Goal: Task Accomplishment & Management: Complete application form

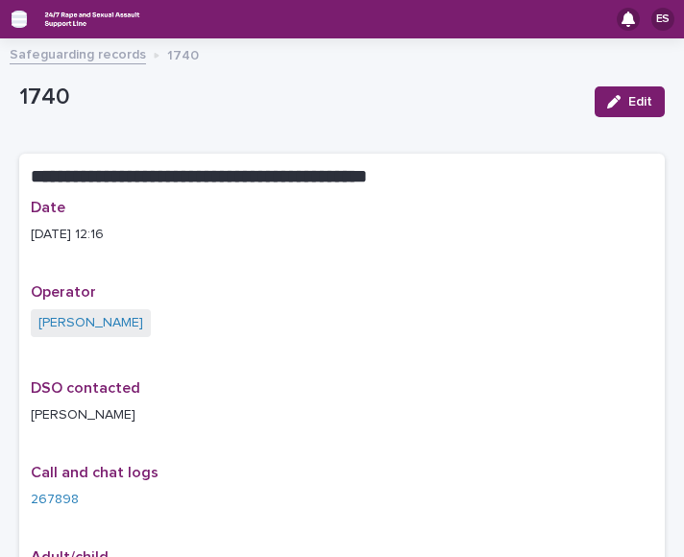
click at [19, 25] on icon "button" at bounding box center [19, 18] width 15 height 13
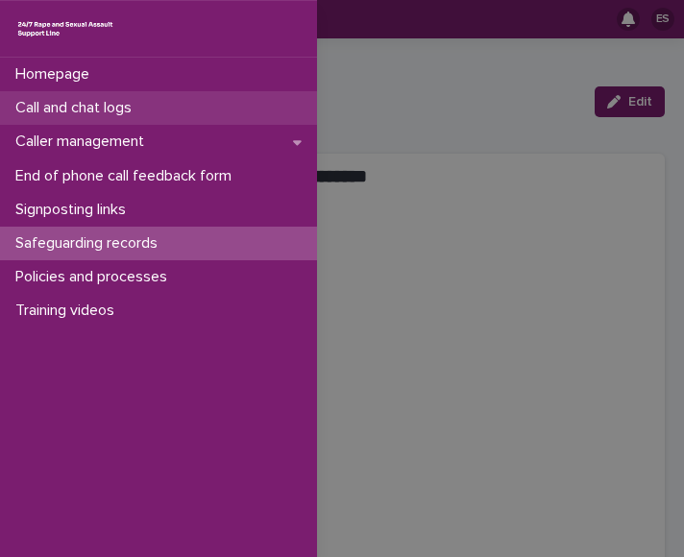
click at [86, 120] on div "Call and chat logs" at bounding box center [158, 108] width 317 height 34
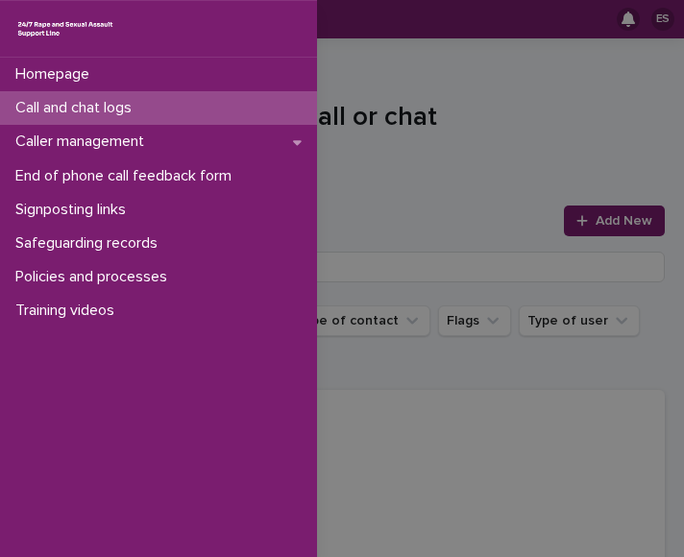
drag, startPoint x: 501, startPoint y: 120, endPoint x: 599, endPoint y: 224, distance: 142.7
click at [599, 224] on div "Homepage Call and chat logs Caller management End of phone call feedback form S…" at bounding box center [342, 278] width 684 height 557
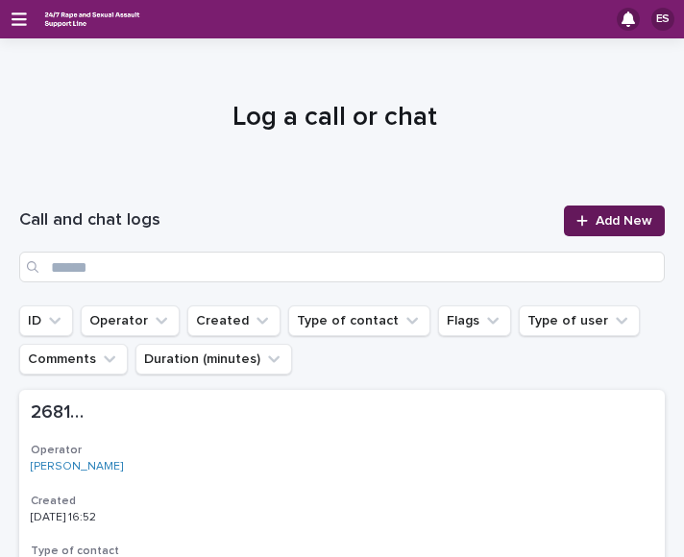
click at [599, 224] on span "Add New" at bounding box center [624, 220] width 57 height 13
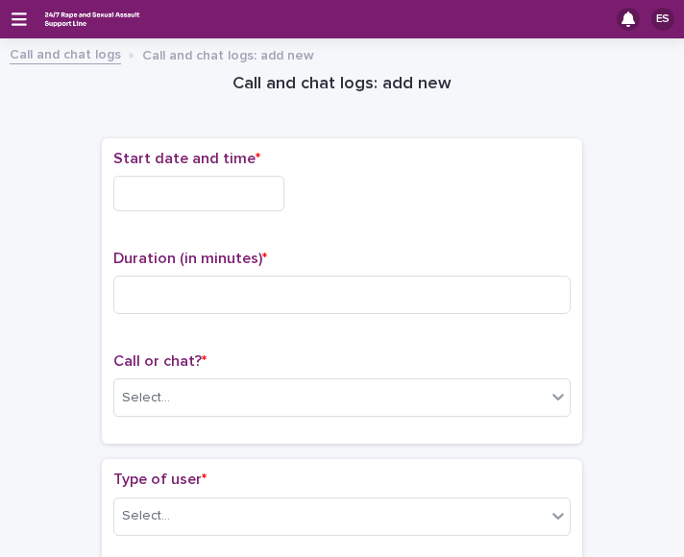
click at [133, 189] on input "text" at bounding box center [198, 194] width 171 height 36
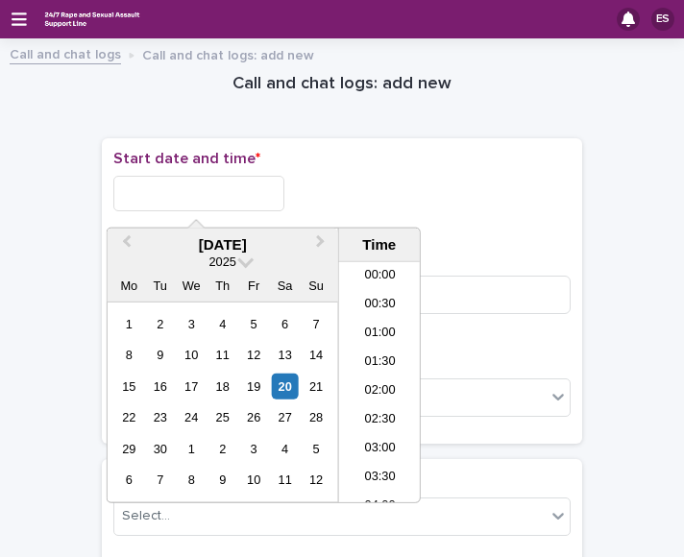
scroll to position [932, 0]
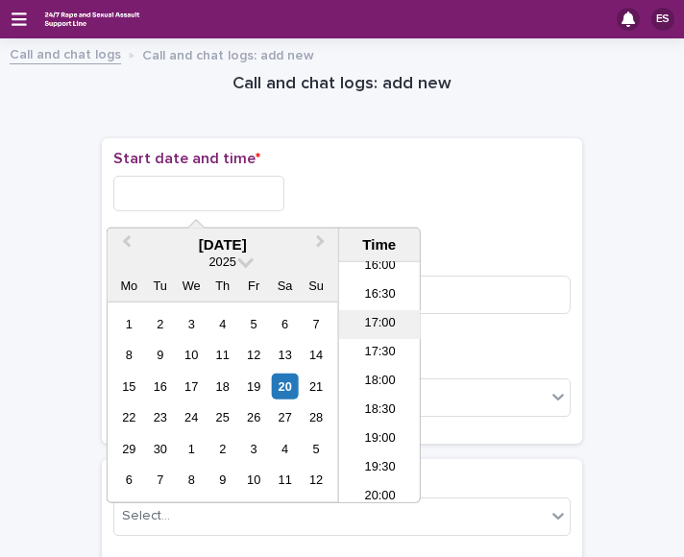
click at [359, 314] on li "17:00" at bounding box center [380, 324] width 82 height 29
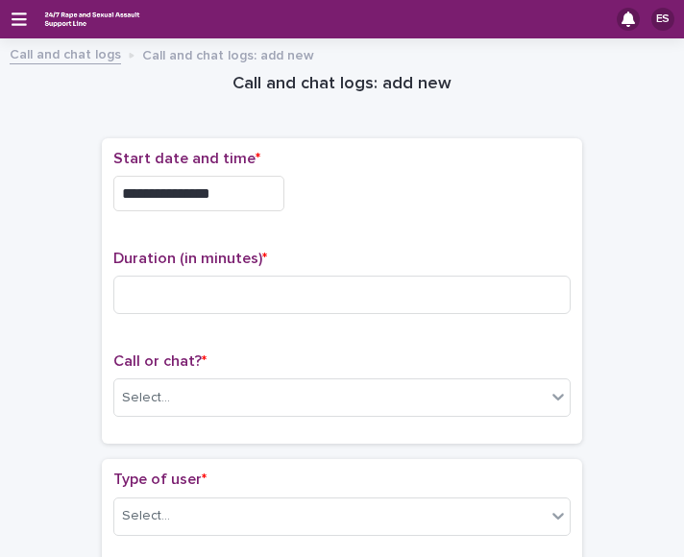
click at [242, 182] on input "**********" at bounding box center [198, 194] width 171 height 36
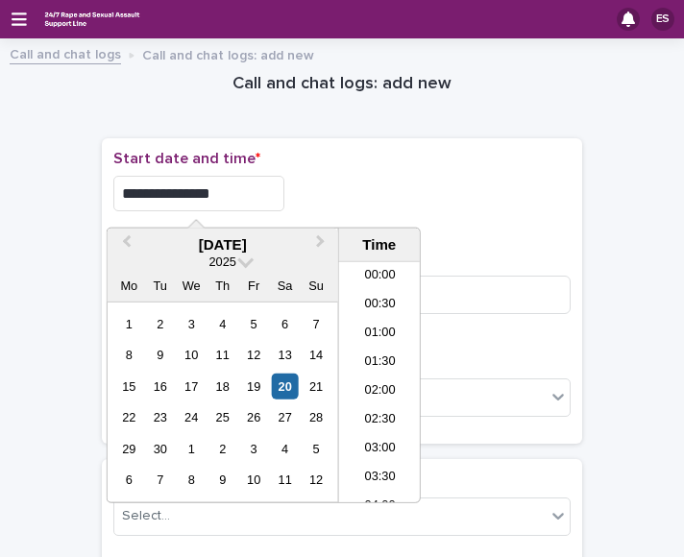
scroll to position [874, 0]
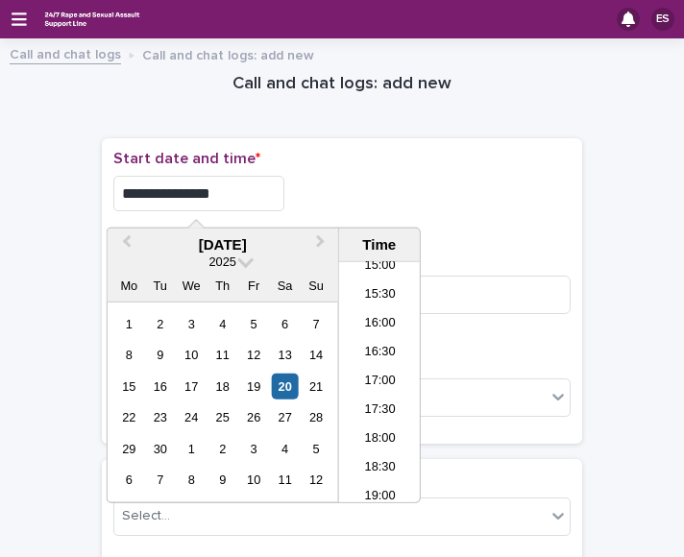
click at [274, 176] on input "**********" at bounding box center [198, 194] width 171 height 36
type input "**********"
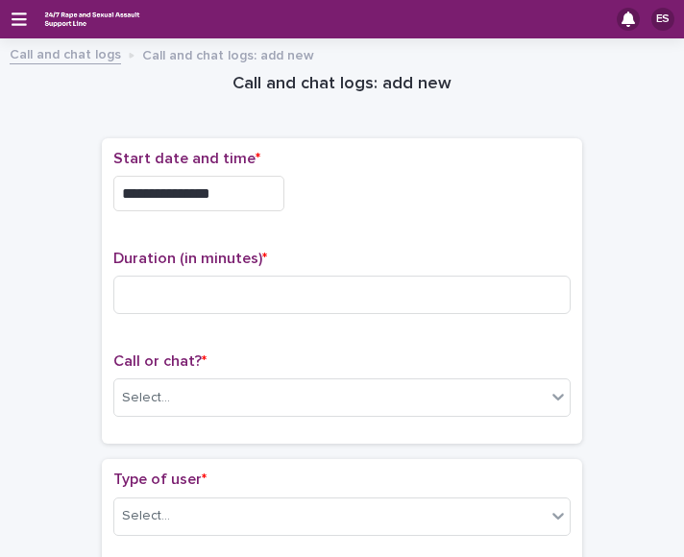
click at [331, 167] on p "Start date and time *" at bounding box center [341, 159] width 457 height 18
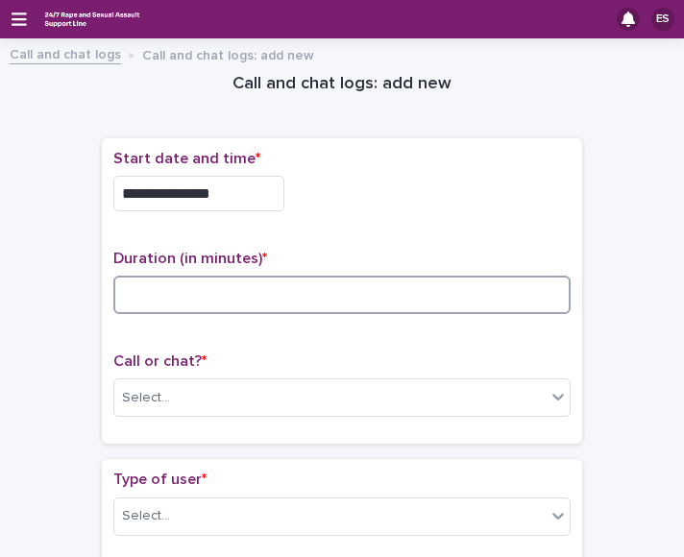
click at [193, 299] on input at bounding box center [341, 295] width 457 height 38
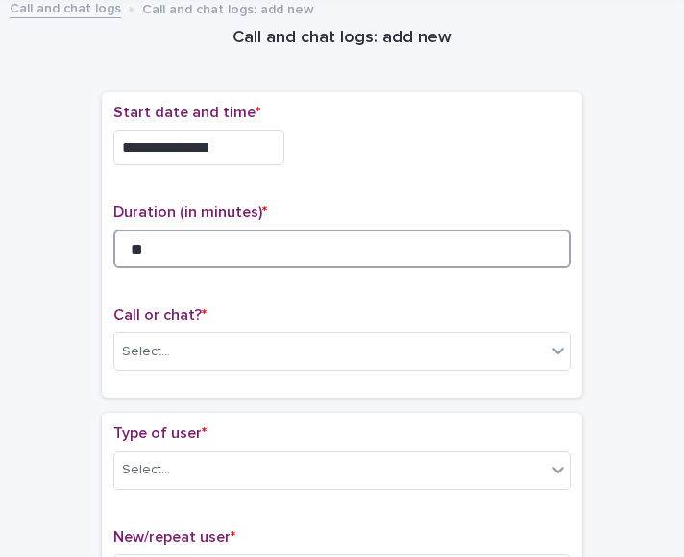
scroll to position [47, 0]
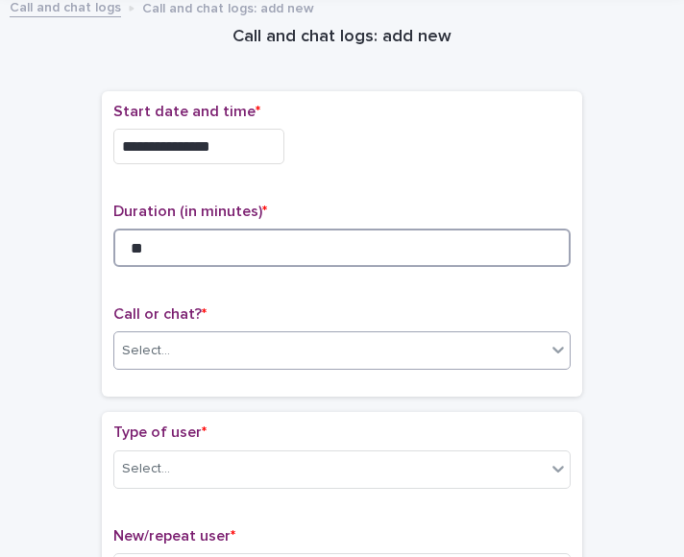
type input "**"
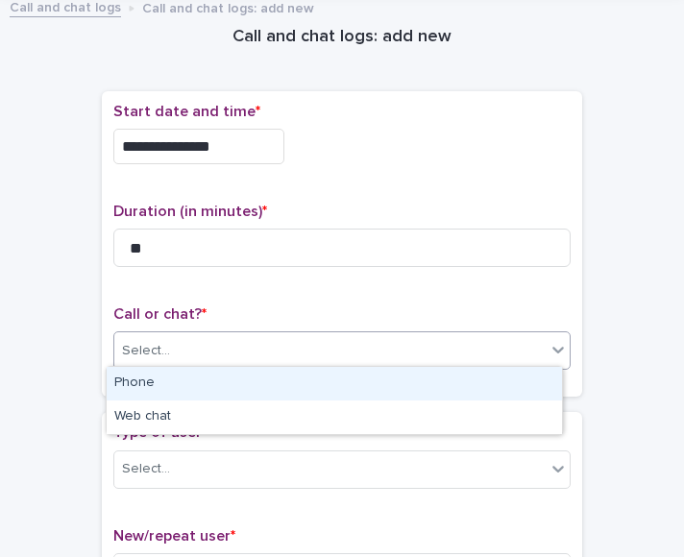
click at [136, 335] on div "Select..." at bounding box center [329, 351] width 431 height 32
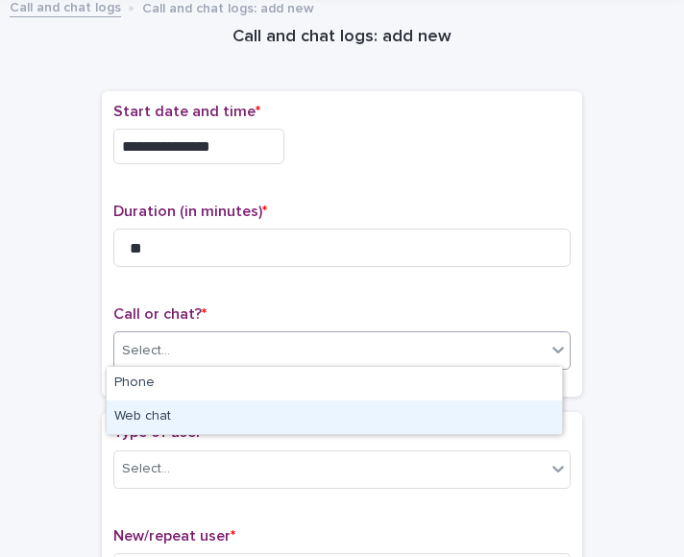
click at [163, 409] on div "Web chat" at bounding box center [334, 418] width 455 height 34
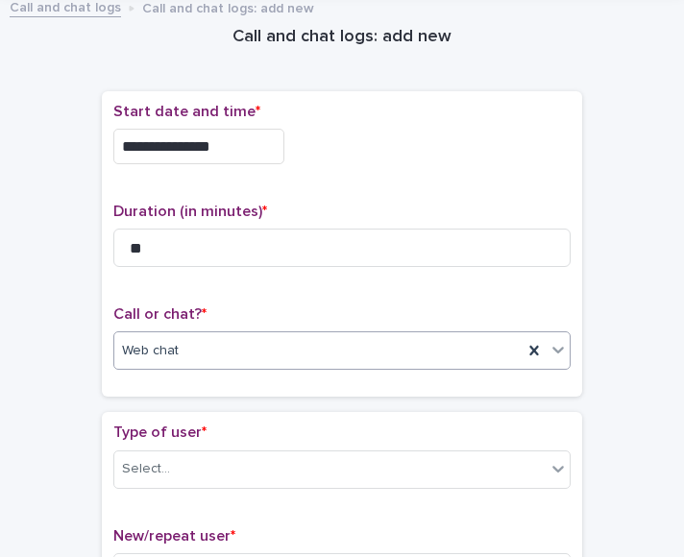
scroll to position [106, 0]
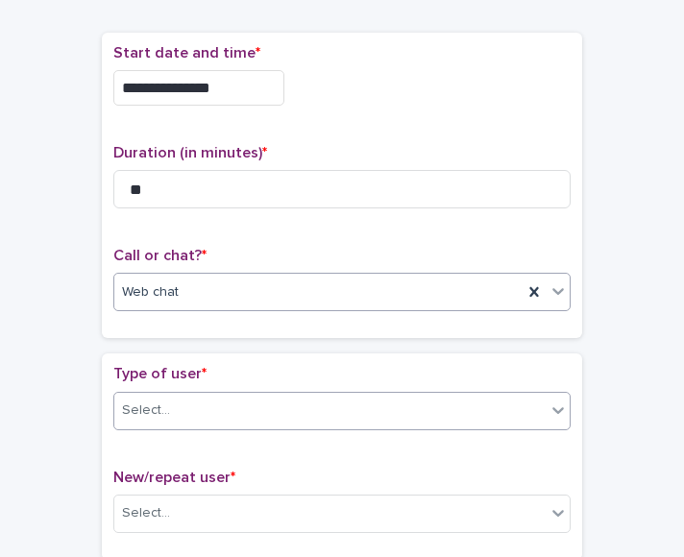
click at [172, 409] on input "text" at bounding box center [173, 410] width 2 height 18
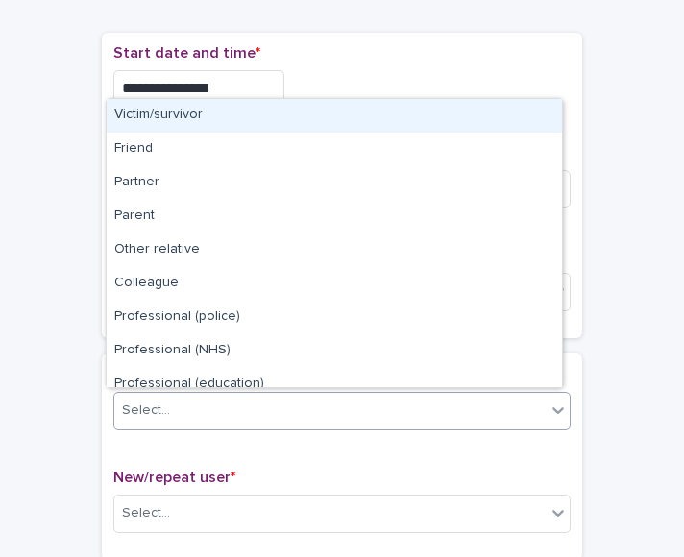
click at [153, 118] on div "Victim/survivor" at bounding box center [334, 116] width 455 height 34
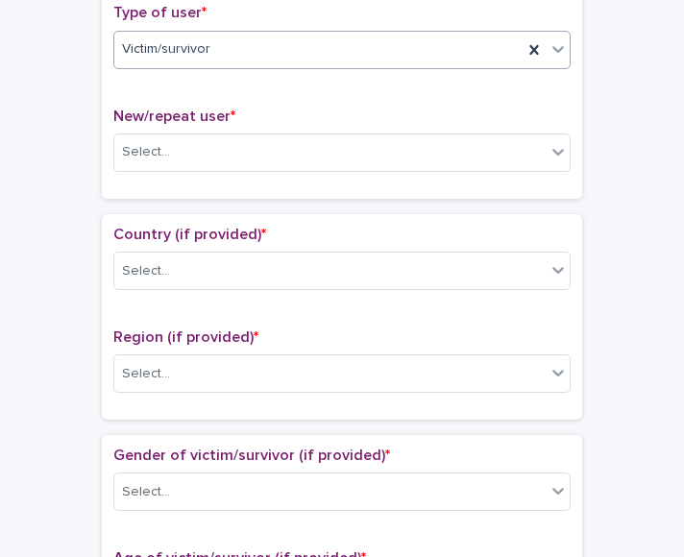
scroll to position [474, 0]
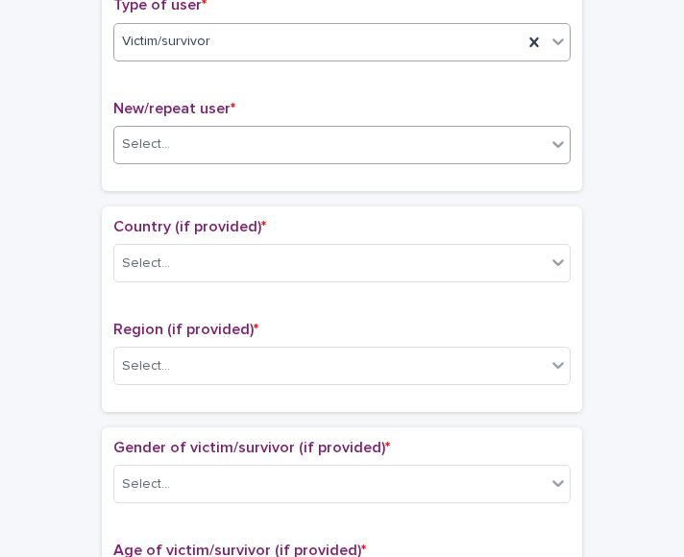
click at [173, 150] on div "Select..." at bounding box center [329, 145] width 431 height 32
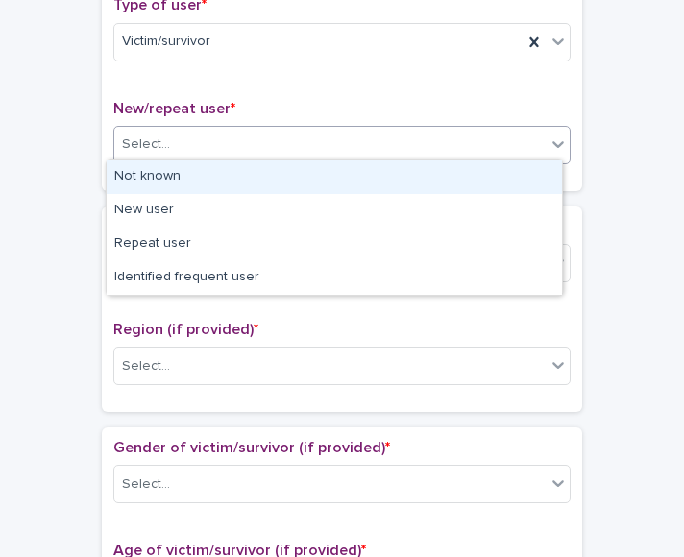
click at [167, 182] on div "Not known" at bounding box center [334, 177] width 455 height 34
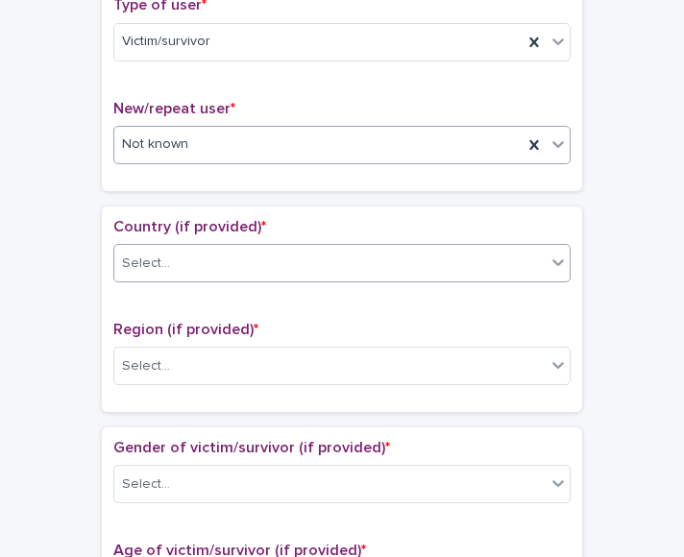
click at [151, 267] on div "Select..." at bounding box center [146, 264] width 48 height 20
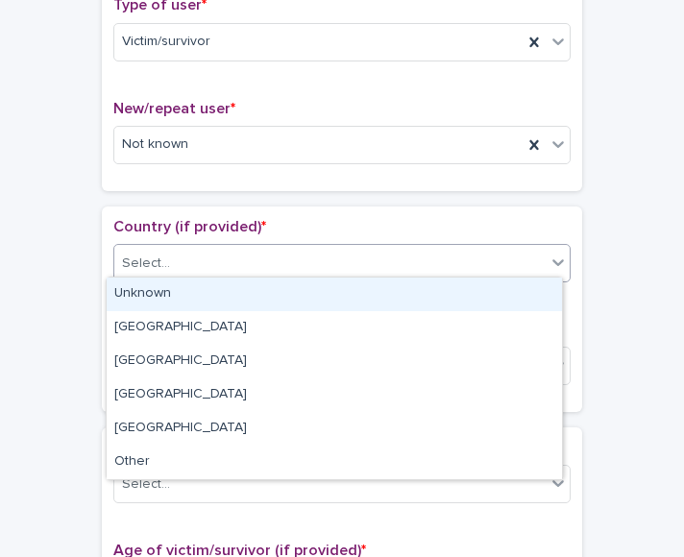
click at [185, 308] on div "Unknown" at bounding box center [334, 295] width 455 height 34
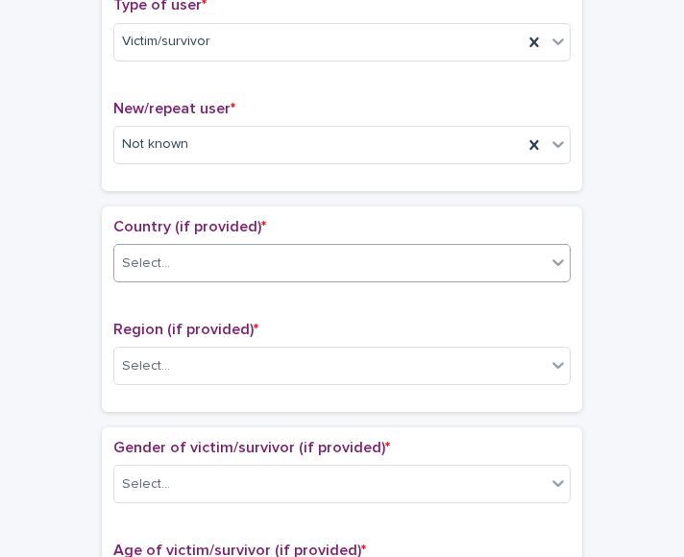
scroll to position [600, 0]
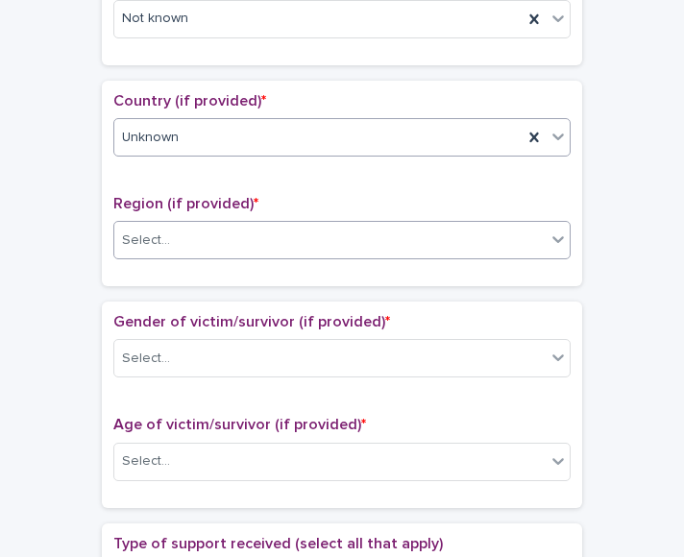
click at [159, 233] on div "Select..." at bounding box center [146, 241] width 48 height 20
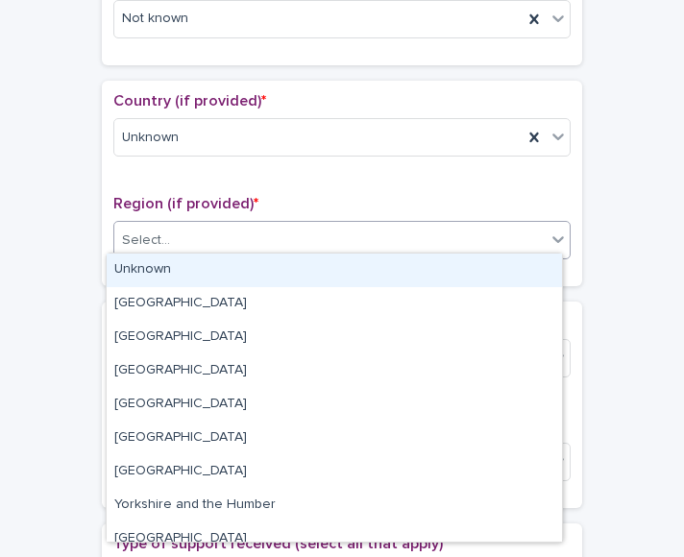
click at [182, 273] on div "Unknown" at bounding box center [334, 271] width 455 height 34
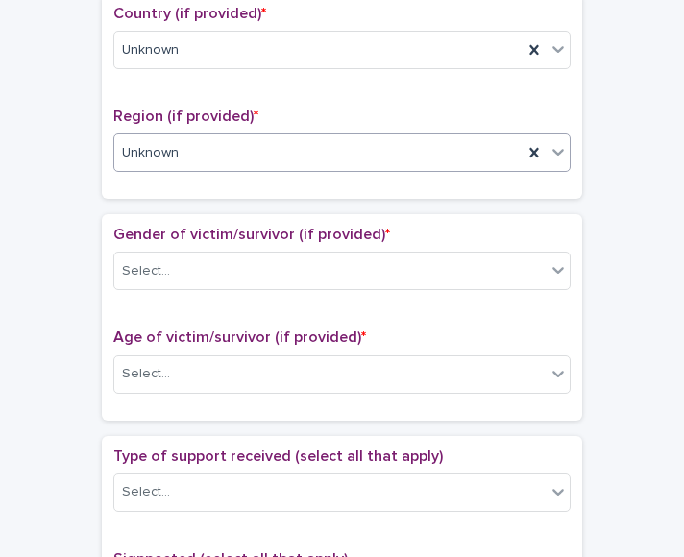
scroll to position [689, 0]
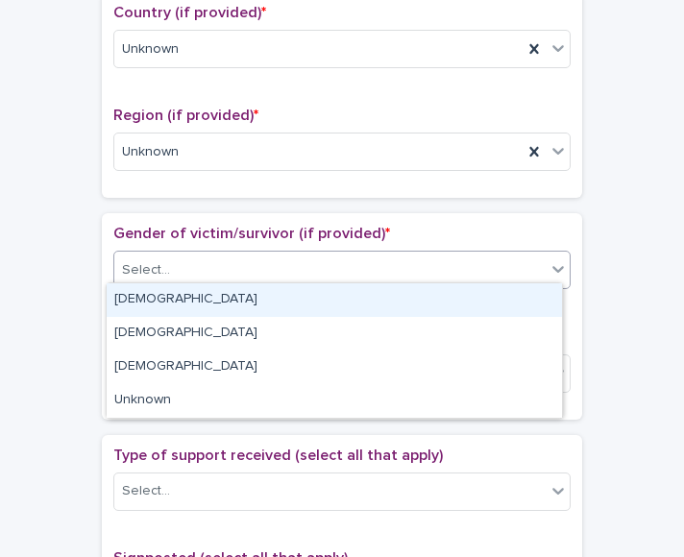
click at [174, 263] on div "Select..." at bounding box center [329, 271] width 431 height 32
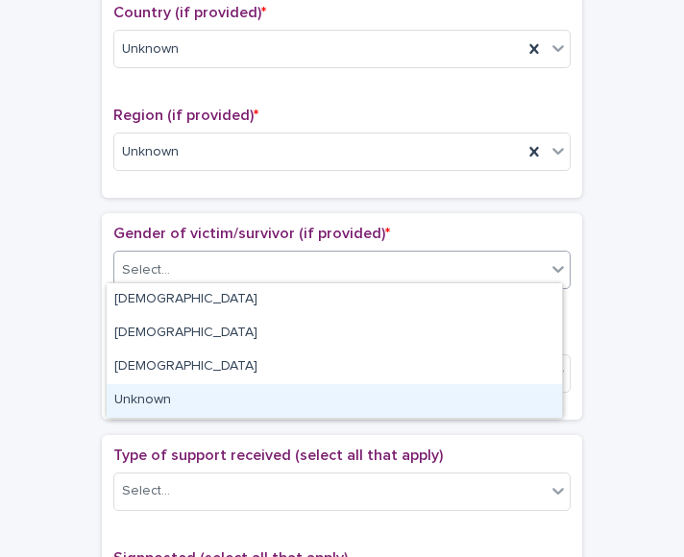
click at [158, 395] on div "Unknown" at bounding box center [334, 401] width 455 height 34
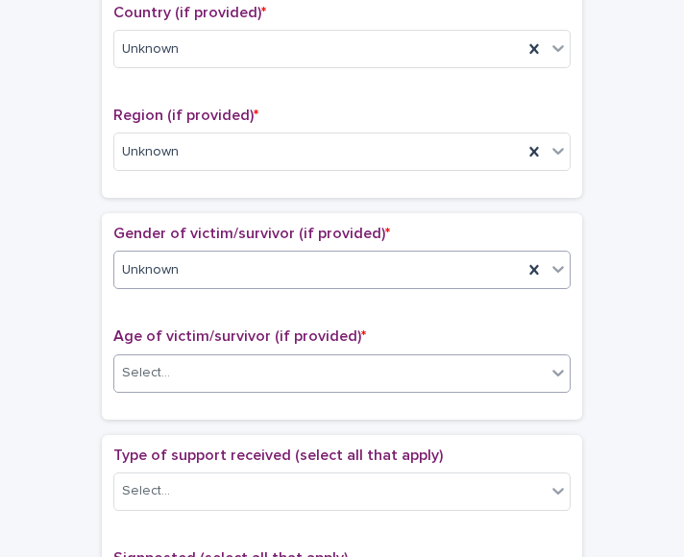
click at [148, 366] on div "Select..." at bounding box center [146, 373] width 48 height 20
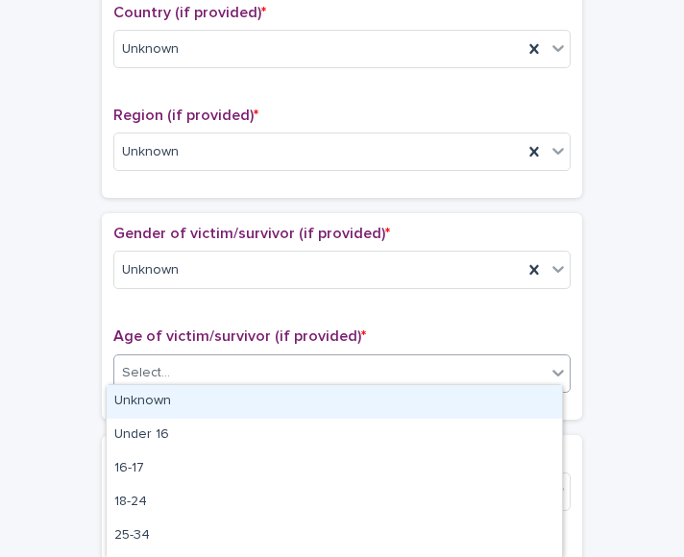
click at [176, 388] on div "Unknown" at bounding box center [334, 402] width 455 height 34
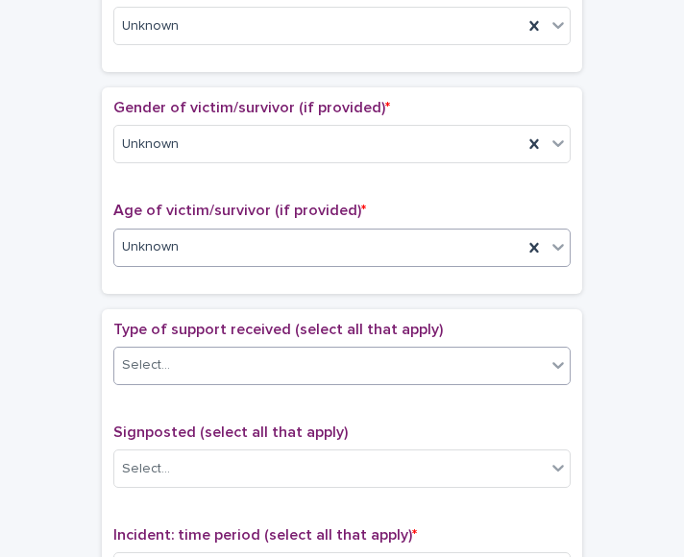
scroll to position [815, 0]
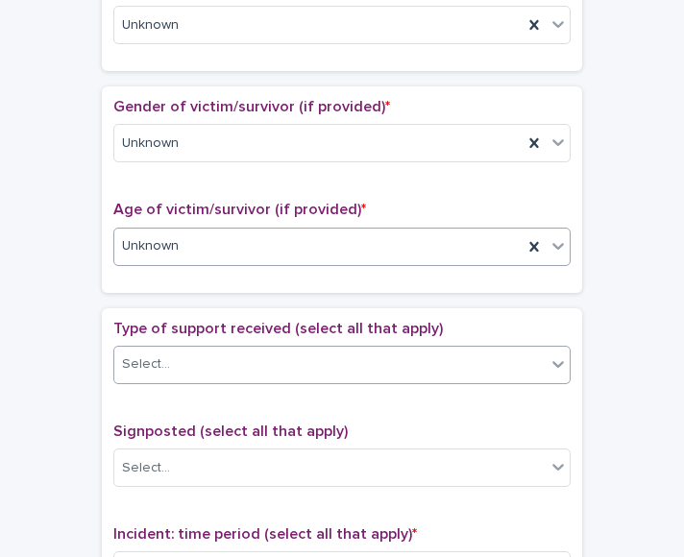
click at [172, 371] on div "Select..." at bounding box center [329, 365] width 431 height 32
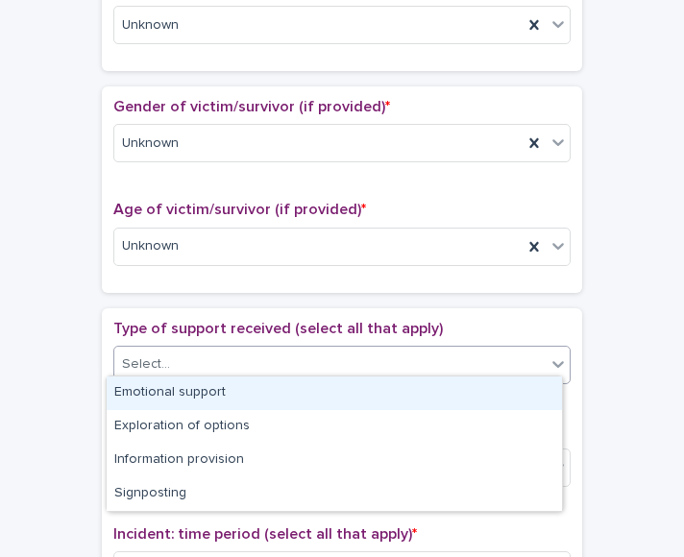
click at [192, 396] on div "Emotional support" at bounding box center [334, 394] width 455 height 34
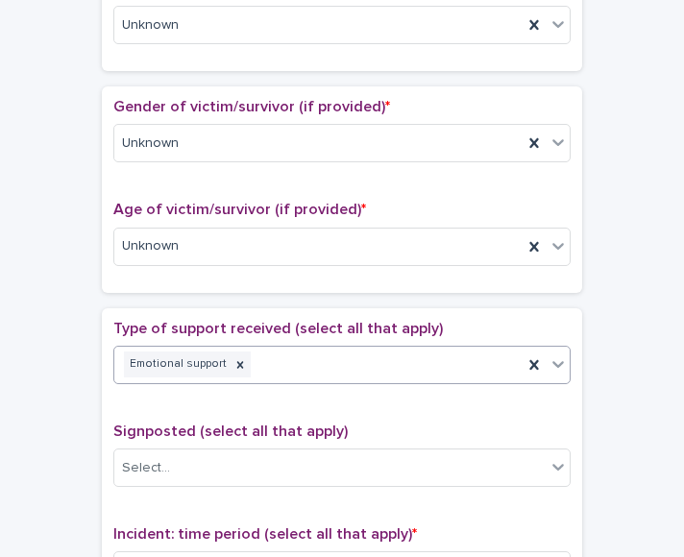
scroll to position [1007, 0]
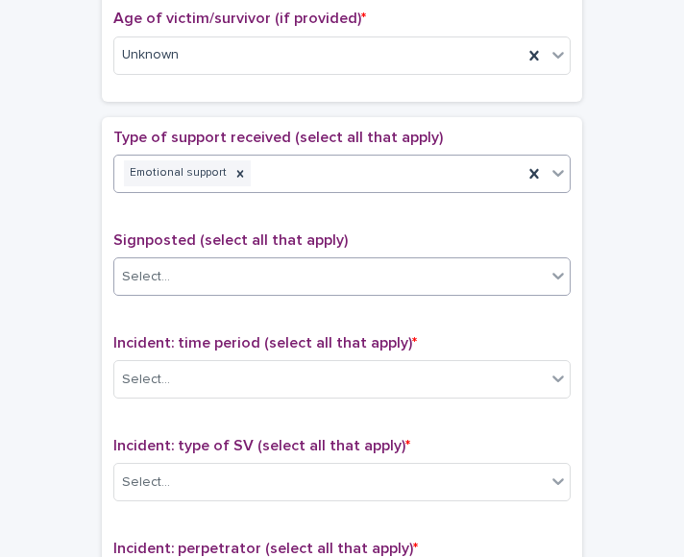
click at [143, 271] on div "Select..." at bounding box center [146, 277] width 48 height 20
click at [36, 374] on div "**********" at bounding box center [341, 16] width 645 height 1946
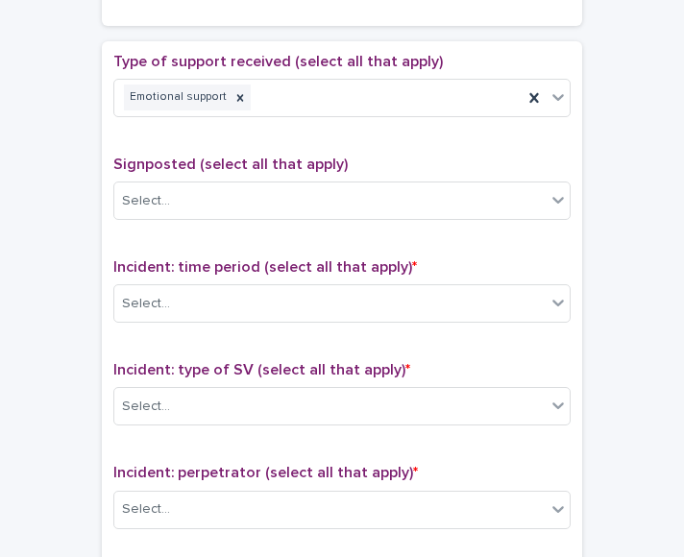
scroll to position [1083, 0]
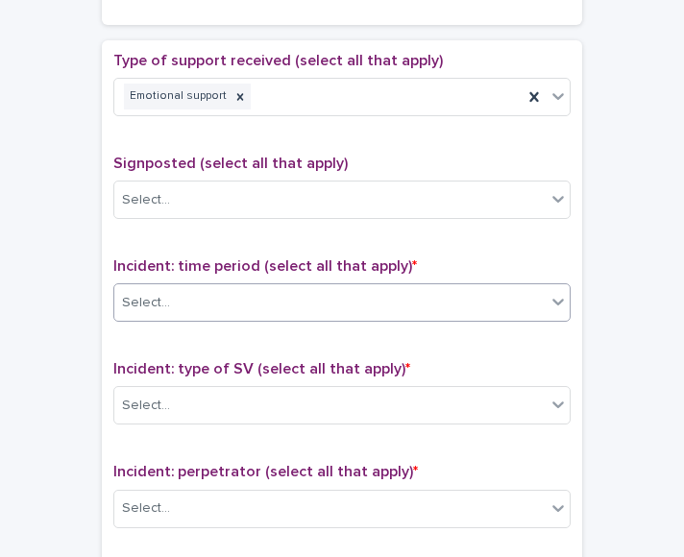
click at [172, 304] on div at bounding box center [173, 303] width 2 height 24
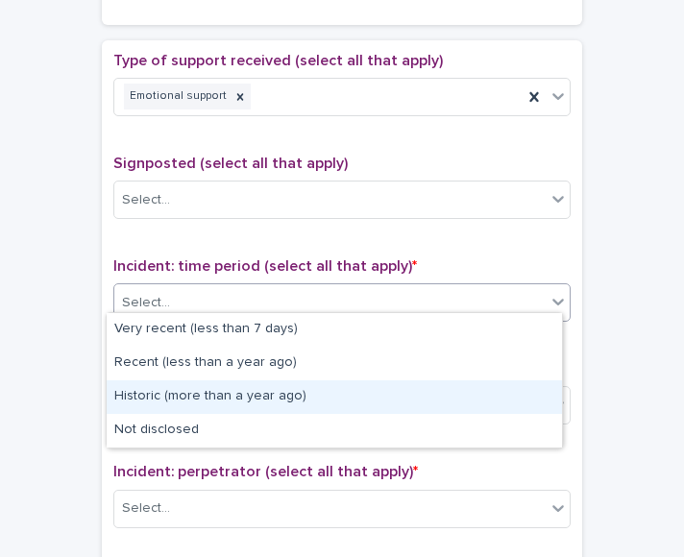
click at [204, 404] on div "Historic (more than a year ago)" at bounding box center [334, 397] width 455 height 34
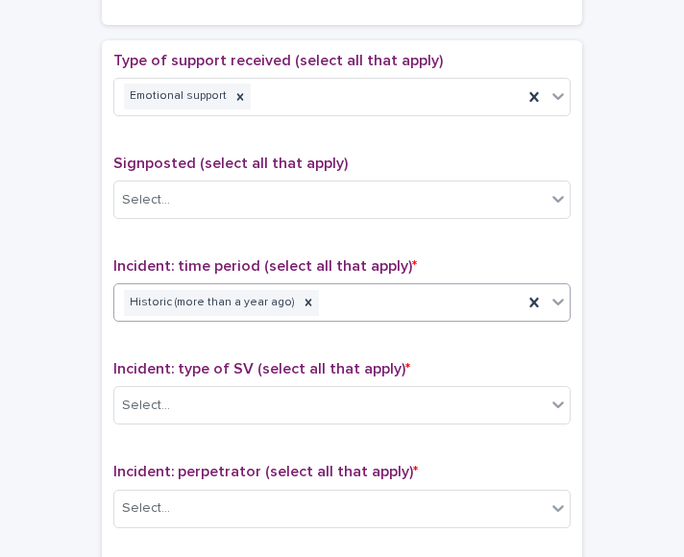
scroll to position [1167, 0]
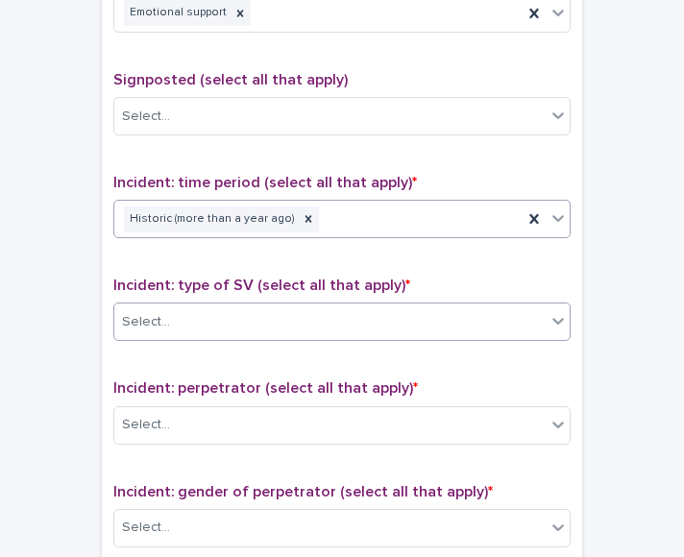
click at [169, 320] on div "Select..." at bounding box center [329, 322] width 431 height 32
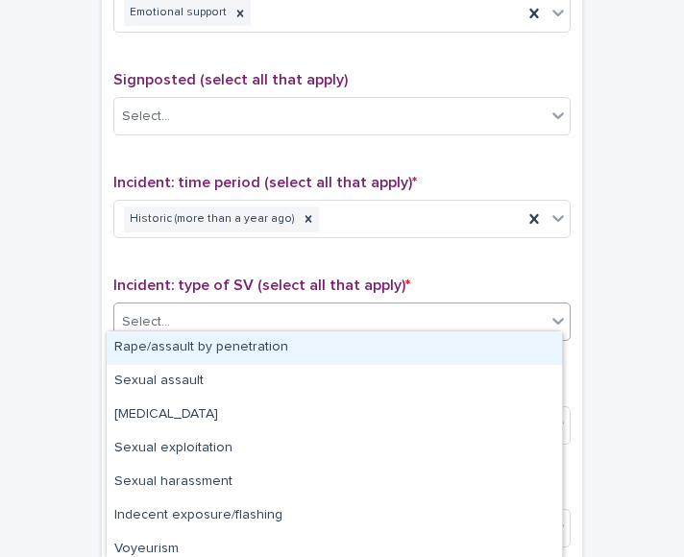
click at [187, 343] on div "Rape/assault by penetration" at bounding box center [334, 348] width 455 height 34
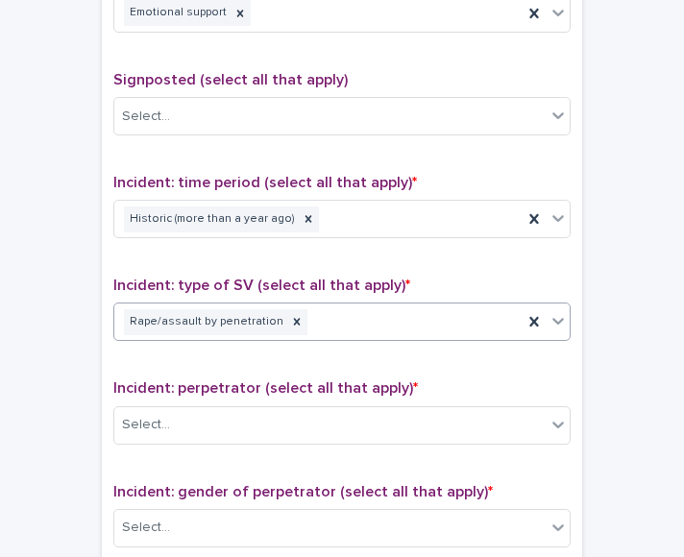
click at [316, 320] on div "Rape/assault by penetration" at bounding box center [318, 322] width 408 height 34
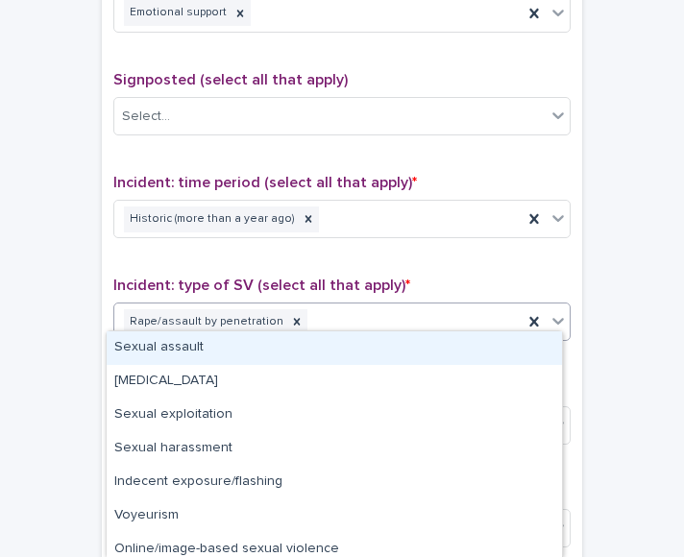
click at [252, 340] on div "Sexual assault" at bounding box center [334, 348] width 455 height 34
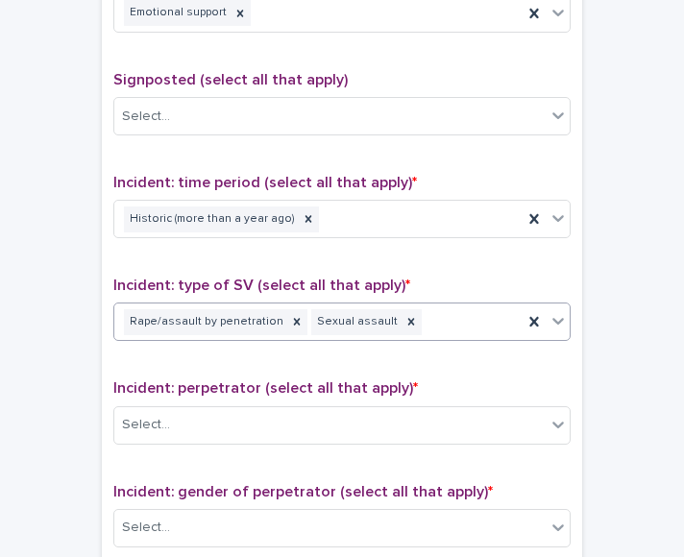
scroll to position [1346, 0]
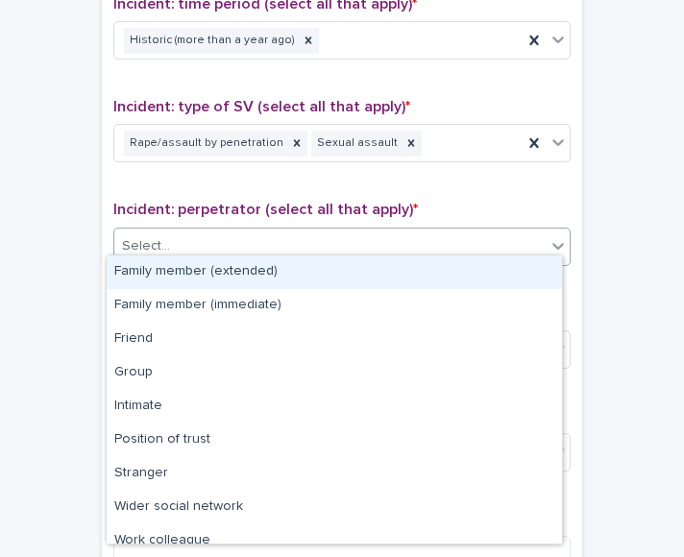
click at [168, 241] on div "Select..." at bounding box center [329, 247] width 431 height 32
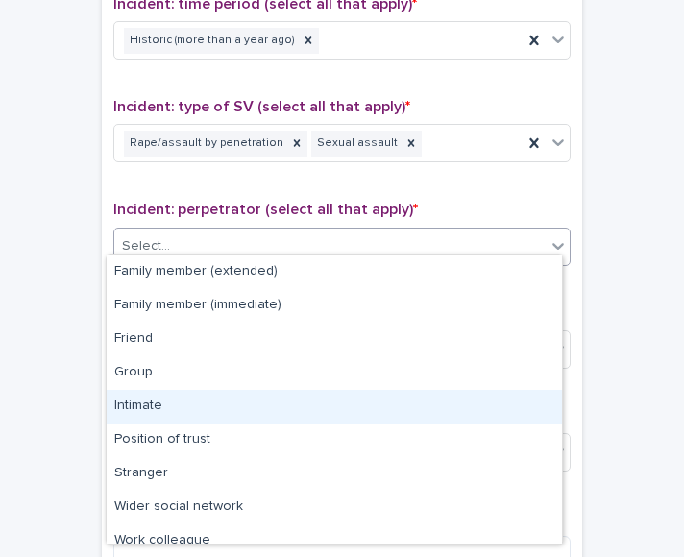
click at [192, 390] on div "Intimate" at bounding box center [334, 407] width 455 height 34
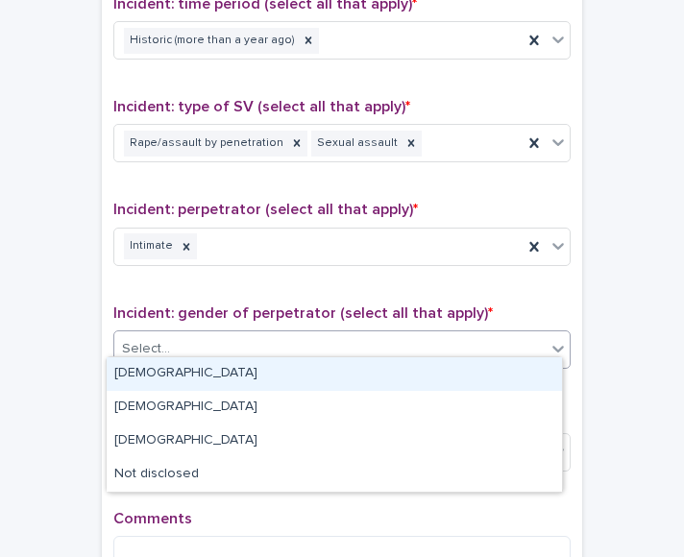
click at [172, 339] on input "text" at bounding box center [173, 348] width 2 height 18
click at [190, 372] on div "[DEMOGRAPHIC_DATA]" at bounding box center [334, 374] width 455 height 34
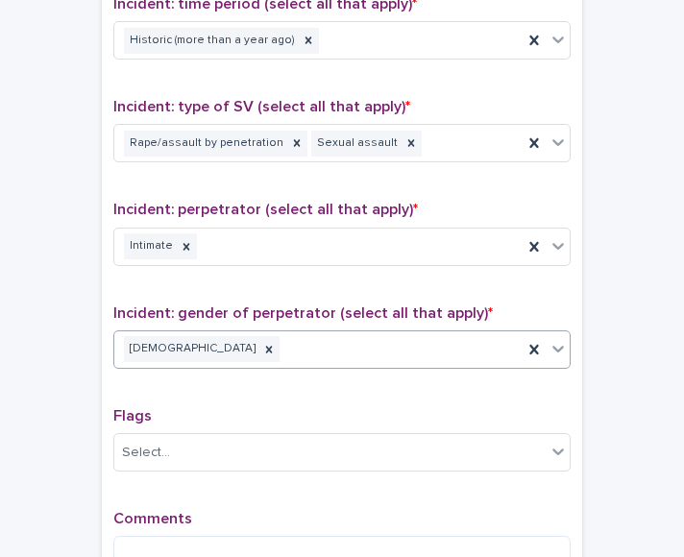
scroll to position [1577, 0]
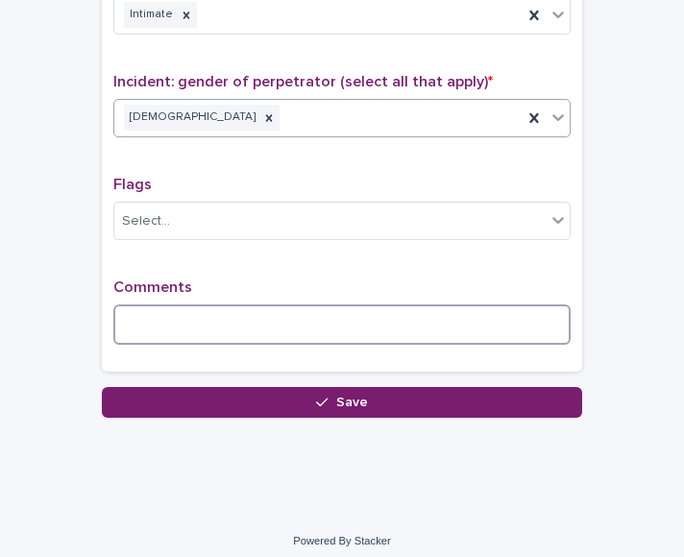
click at [121, 306] on textarea at bounding box center [341, 324] width 457 height 40
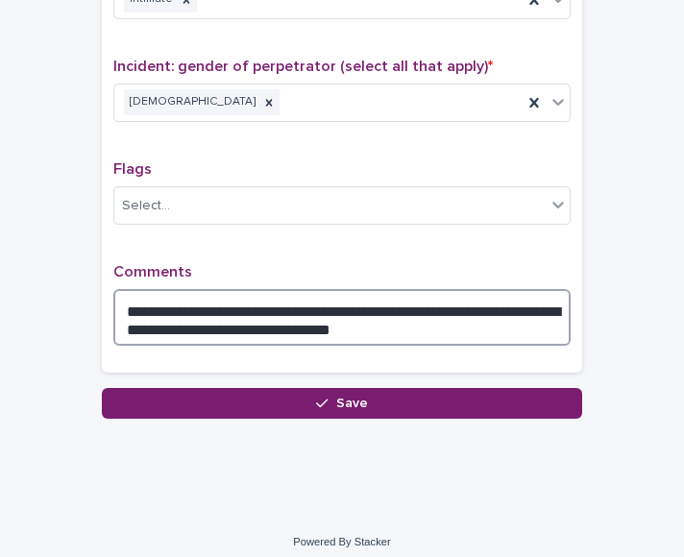
scroll to position [1589, 0]
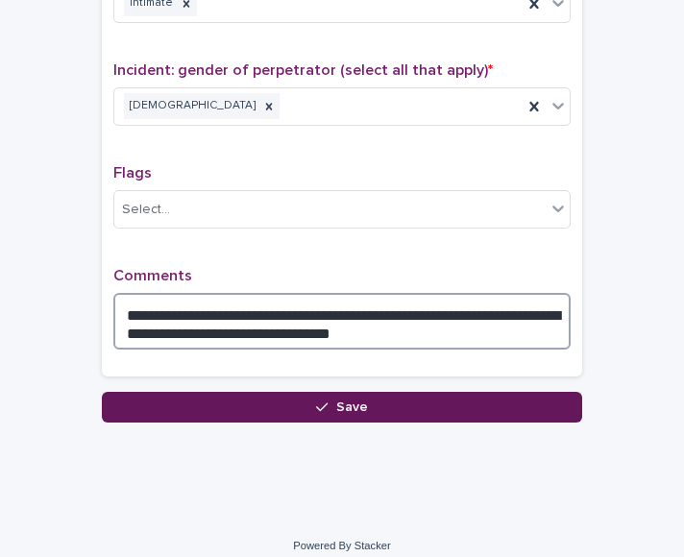
type textarea "**********"
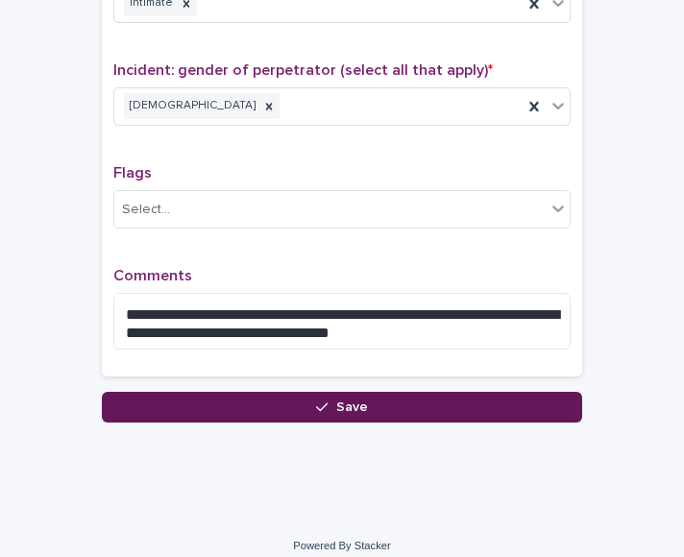
click at [144, 392] on button "Save" at bounding box center [342, 407] width 480 height 31
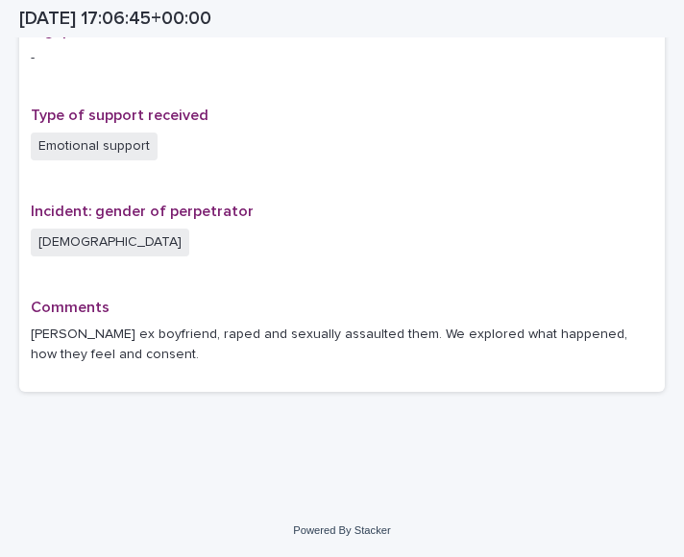
scroll to position [1287, 0]
